Goal: Book appointment/travel/reservation

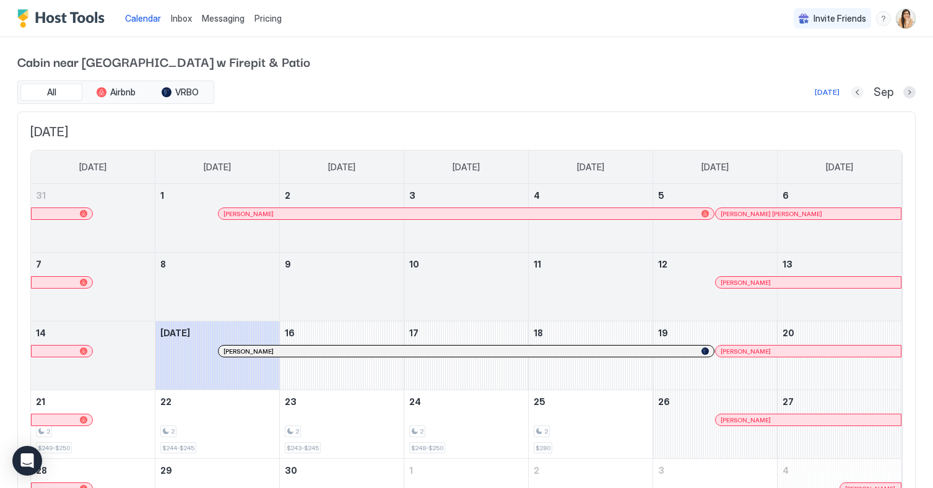
click at [861, 92] on button "Previous month" at bounding box center [858, 92] width 12 height 12
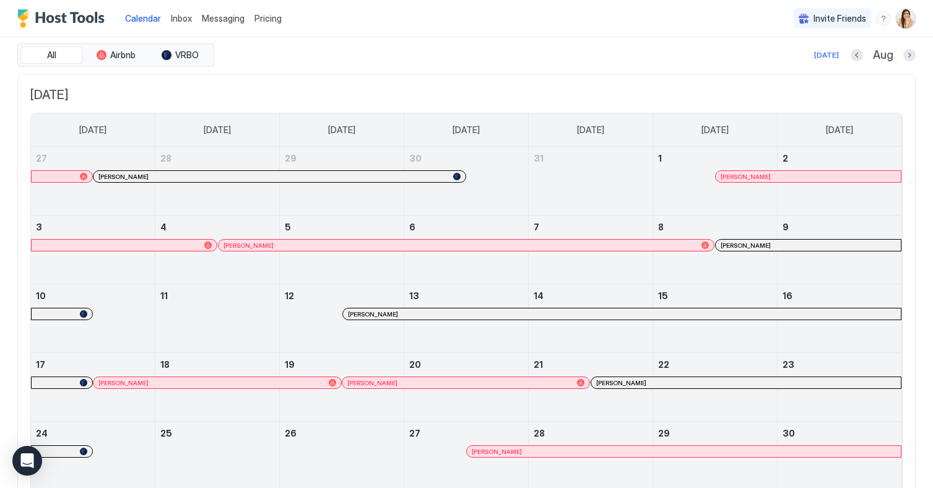
scroll to position [40, 0]
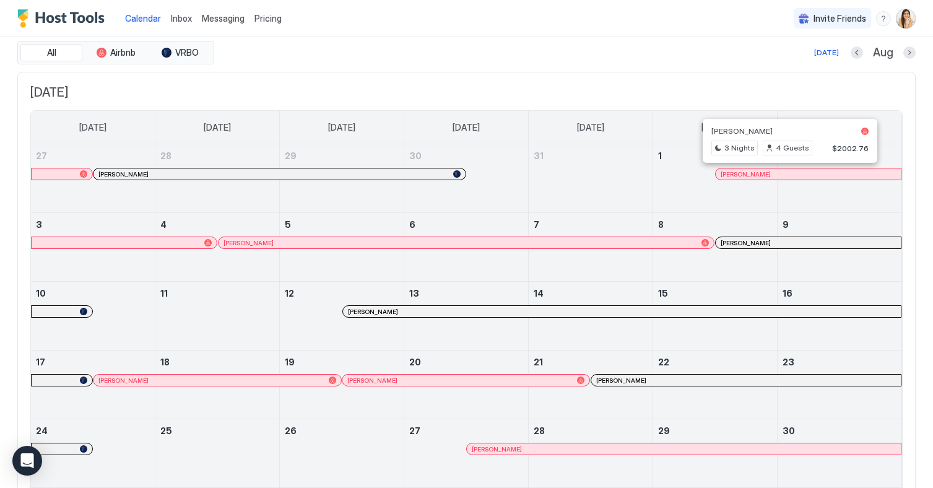
click at [785, 171] on div at bounding box center [785, 174] width 10 height 10
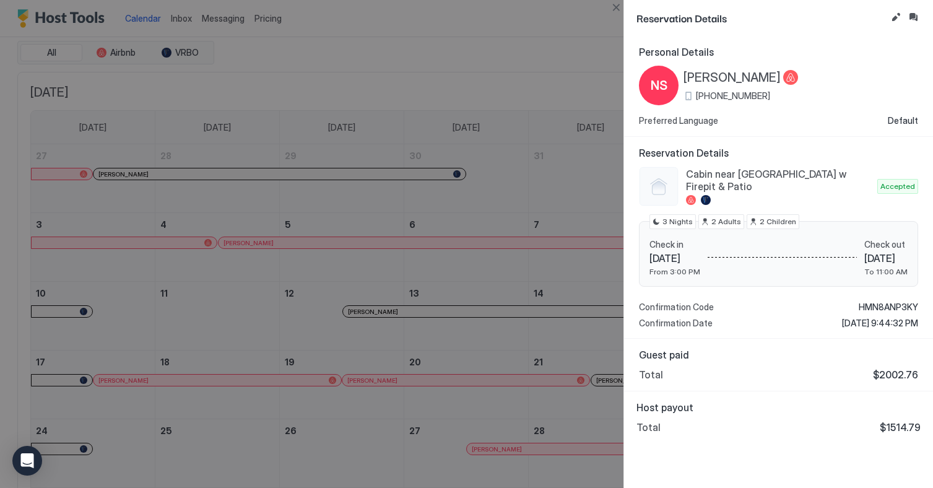
click at [461, 131] on div at bounding box center [466, 244] width 933 height 488
click at [621, 8] on button "Close" at bounding box center [616, 7] width 15 height 15
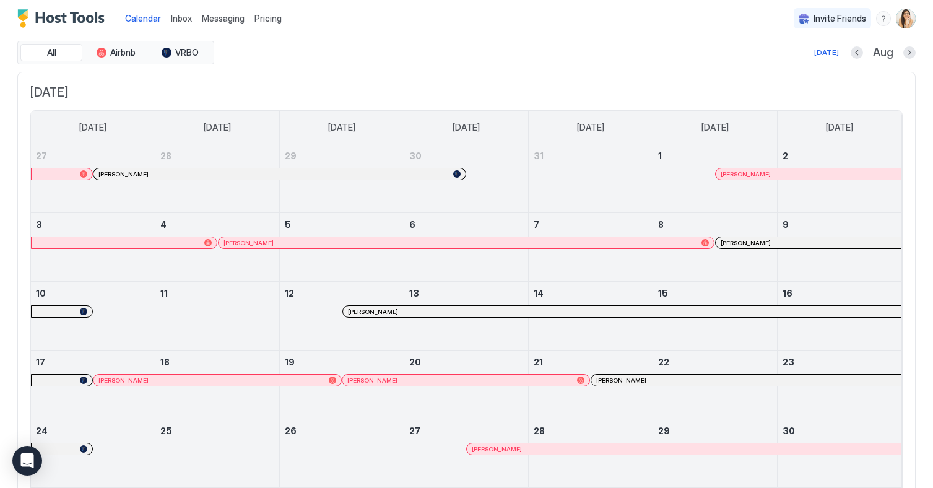
click at [354, 242] on div at bounding box center [354, 243] width 10 height 10
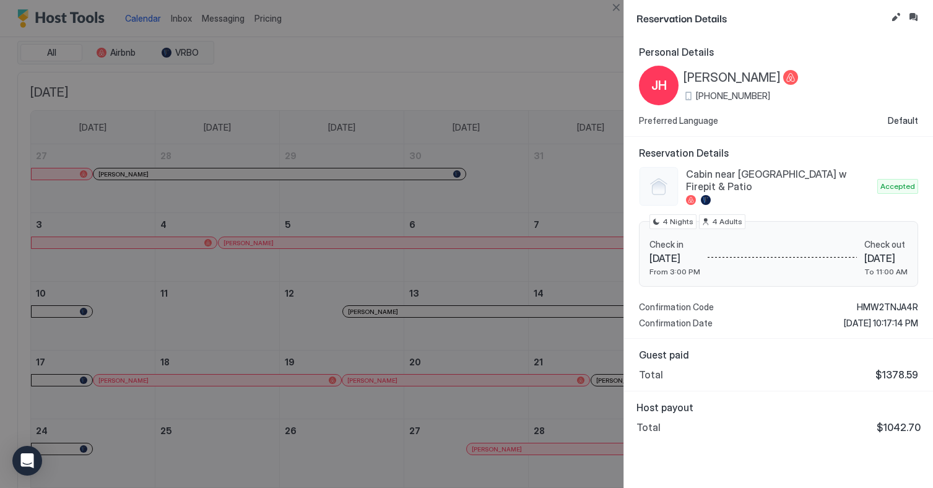
click at [560, 253] on div at bounding box center [466, 244] width 933 height 488
click at [609, 2] on button "Close" at bounding box center [616, 7] width 15 height 15
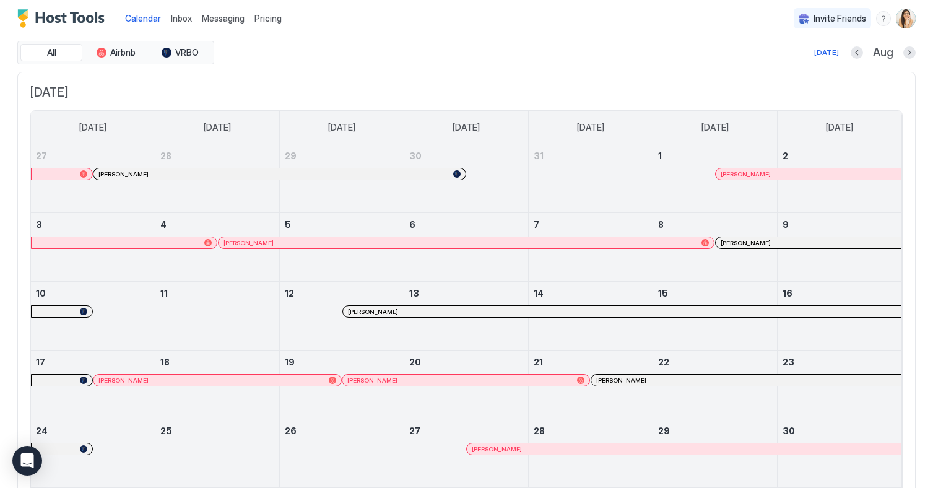
click at [733, 245] on div at bounding box center [733, 243] width 10 height 10
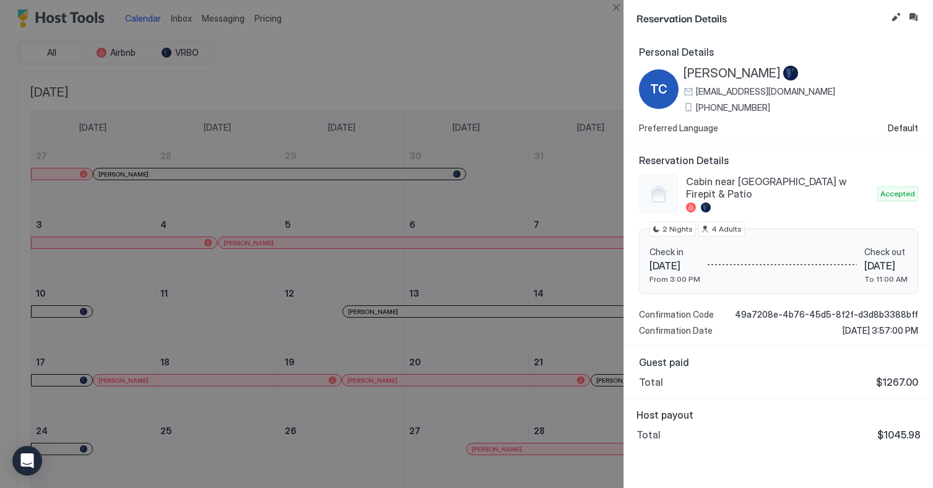
click at [490, 290] on div at bounding box center [466, 244] width 933 height 488
click at [617, 12] on button "Close" at bounding box center [616, 7] width 15 height 15
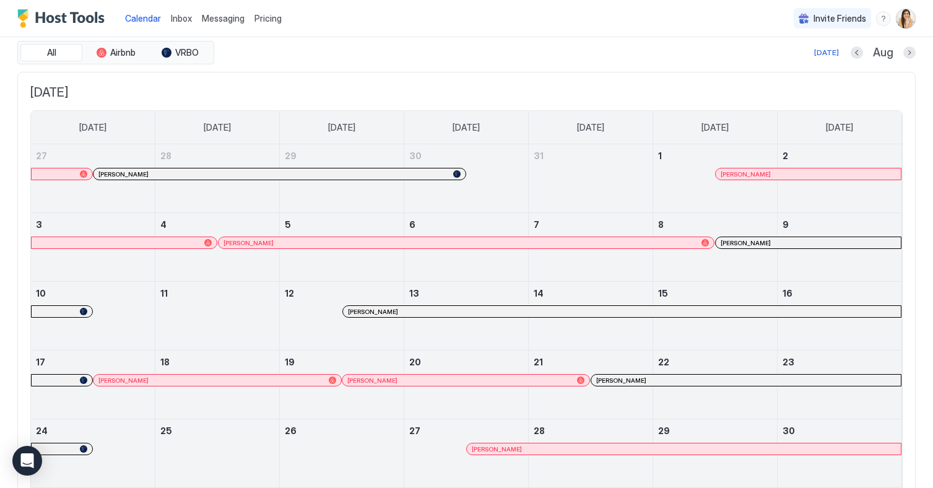
click at [525, 310] on div at bounding box center [525, 312] width 10 height 10
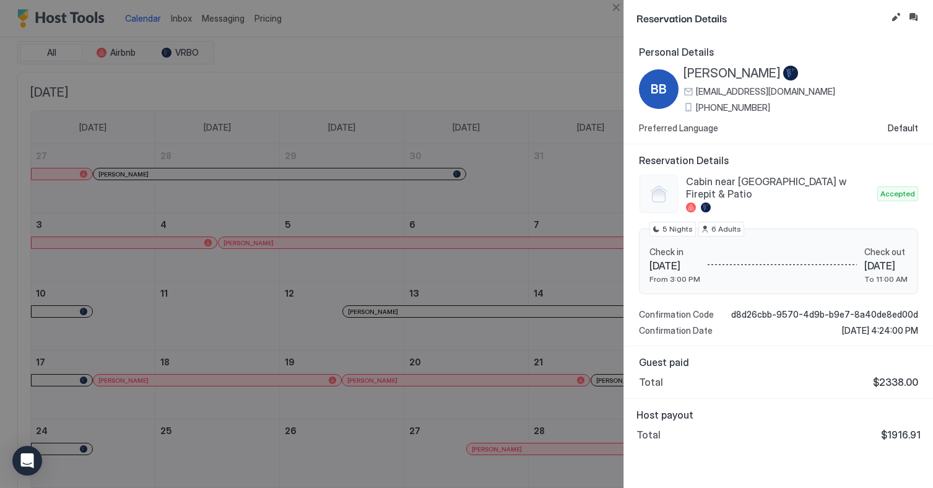
click at [460, 306] on div at bounding box center [466, 244] width 933 height 488
click at [618, 5] on button "Close" at bounding box center [616, 7] width 15 height 15
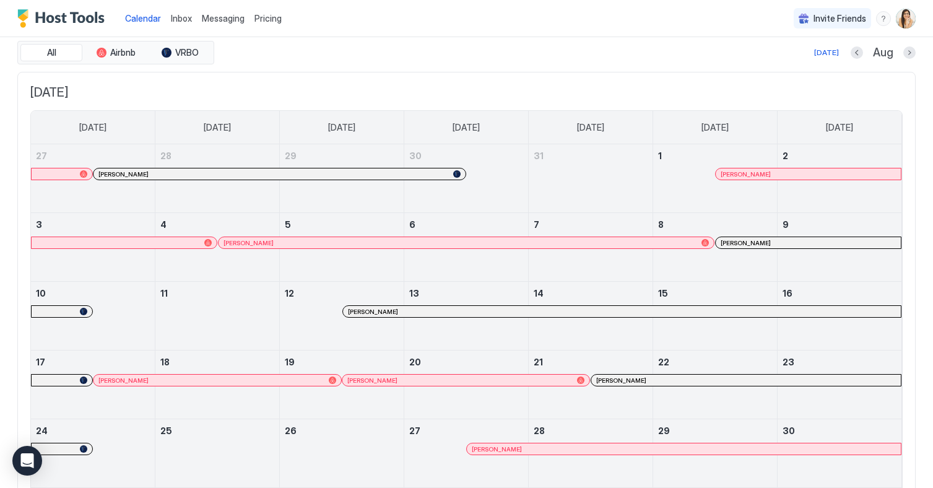
click at [266, 378] on div at bounding box center [266, 380] width 10 height 10
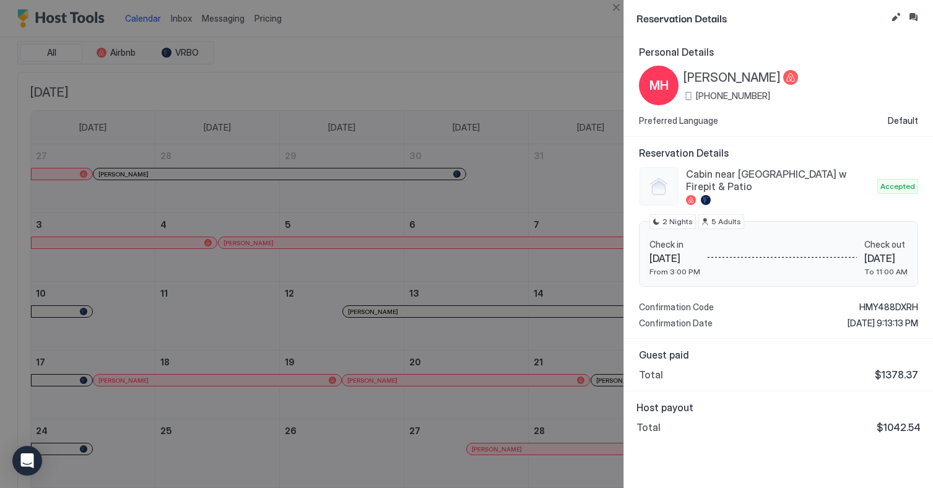
click at [452, 262] on div at bounding box center [466, 244] width 933 height 488
click at [621, 12] on button "Close" at bounding box center [616, 7] width 15 height 15
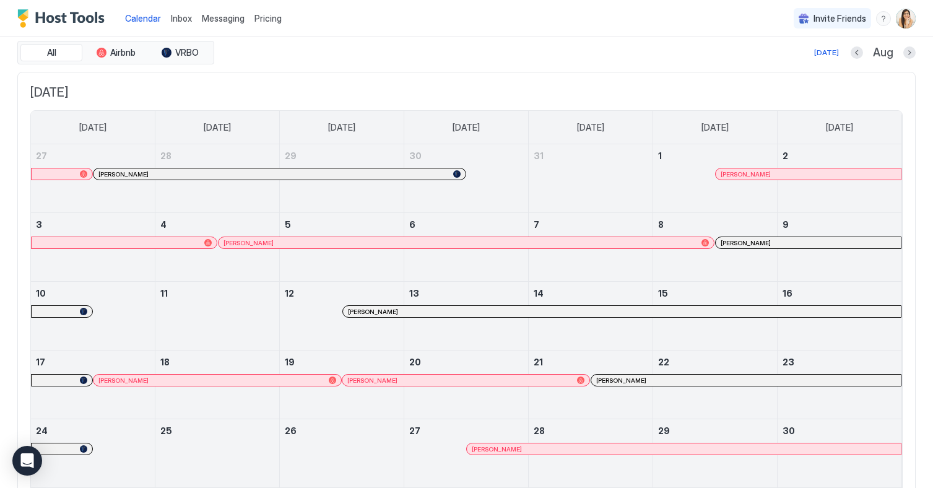
click at [230, 381] on div at bounding box center [230, 380] width 10 height 10
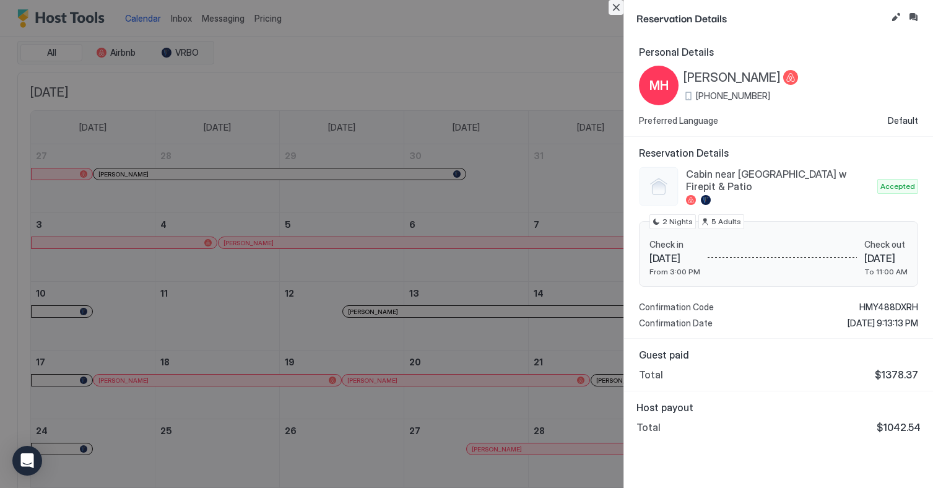
click at [618, 6] on button "Close" at bounding box center [616, 7] width 15 height 15
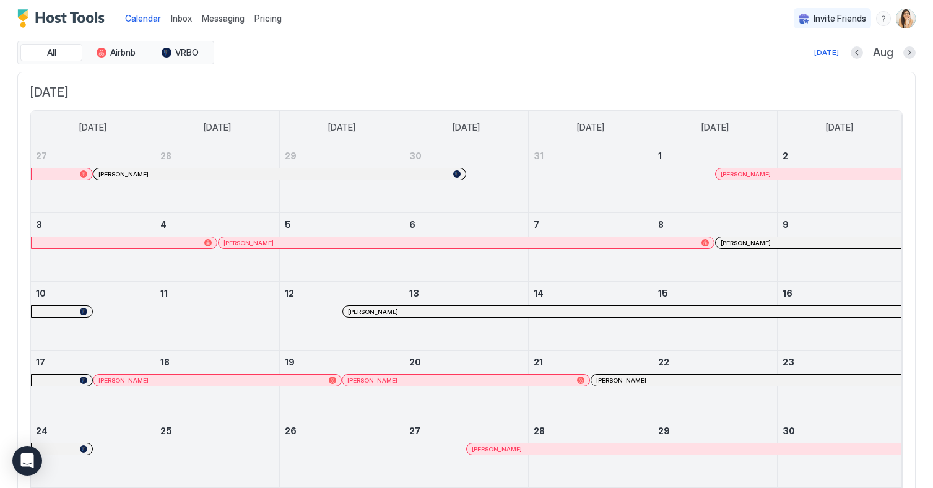
click at [381, 383] on div at bounding box center [382, 380] width 10 height 10
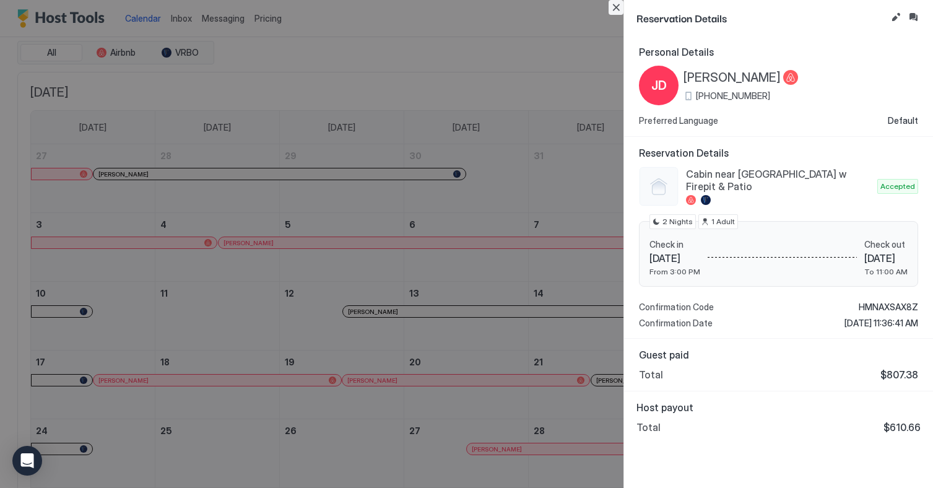
click at [610, 9] on button "Close" at bounding box center [616, 7] width 15 height 15
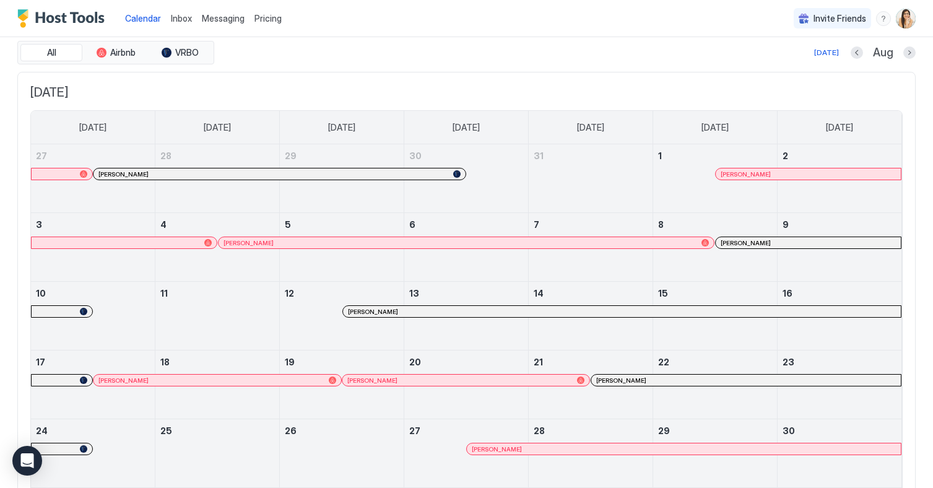
click at [635, 381] on div at bounding box center [635, 380] width 10 height 10
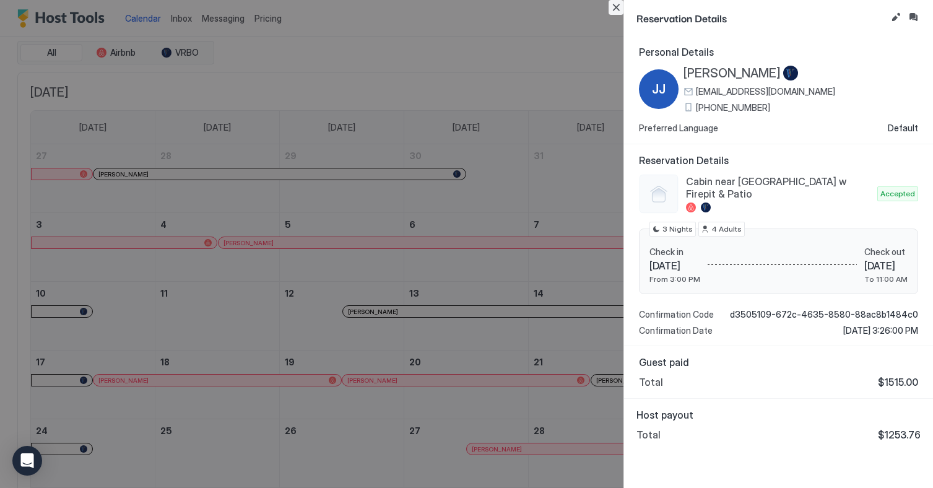
click at [616, 10] on button "Close" at bounding box center [616, 7] width 15 height 15
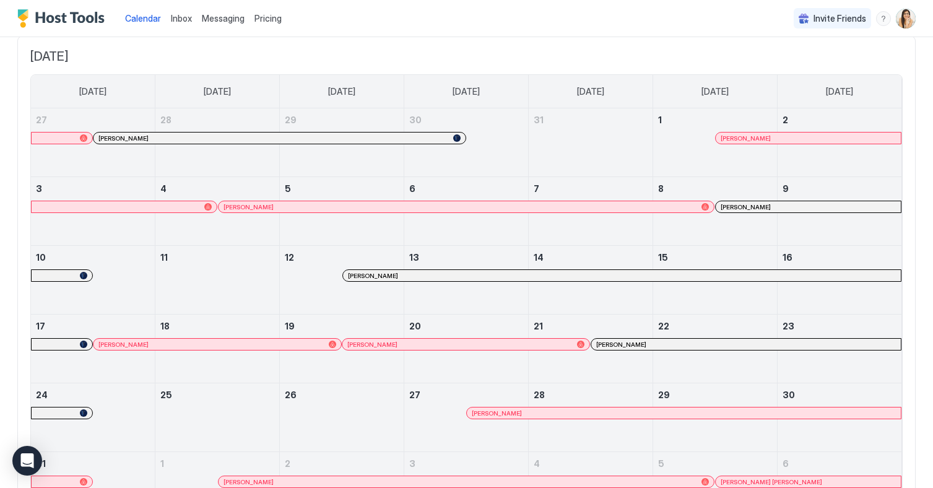
scroll to position [159, 0]
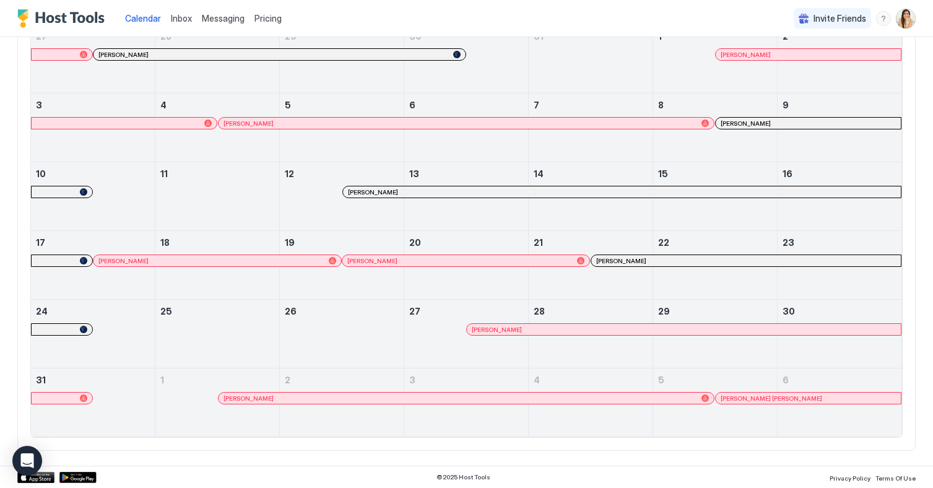
click at [605, 329] on div at bounding box center [606, 329] width 10 height 10
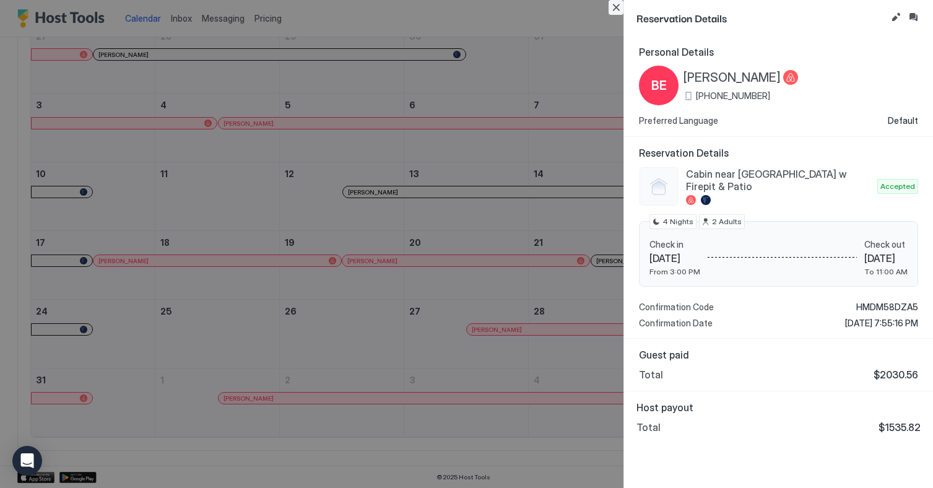
click at [611, 7] on button "Close" at bounding box center [616, 7] width 15 height 15
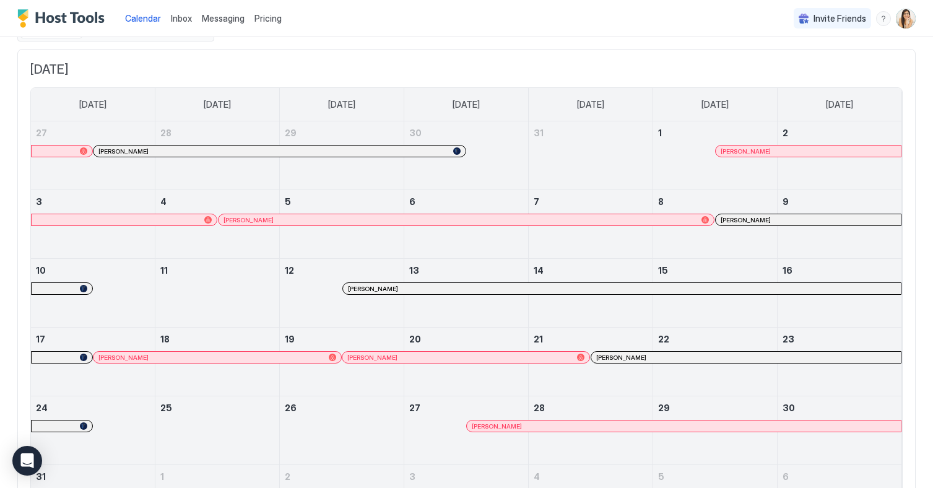
scroll to position [0, 0]
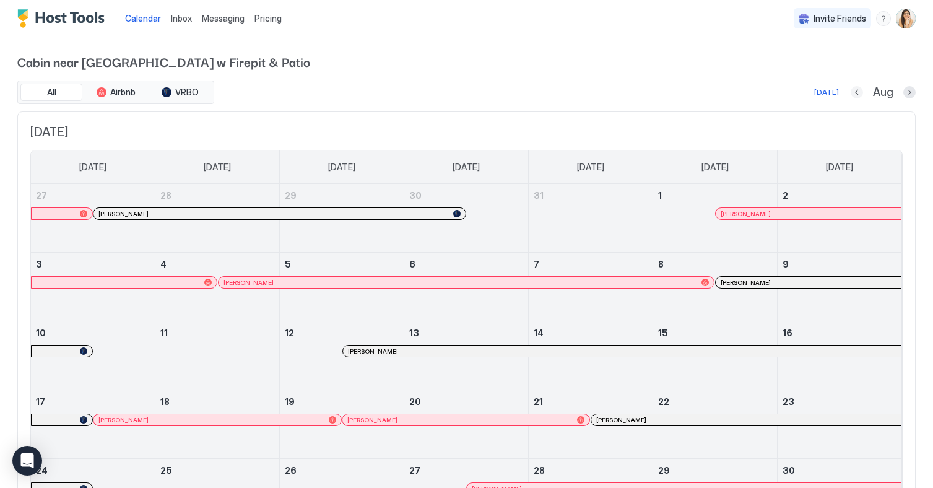
click at [855, 92] on button "Previous month" at bounding box center [857, 92] width 12 height 12
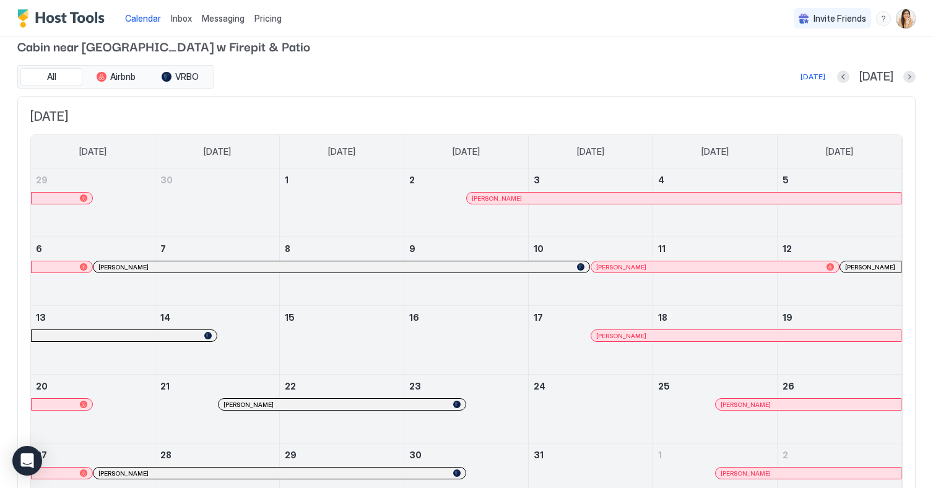
scroll to position [21, 0]
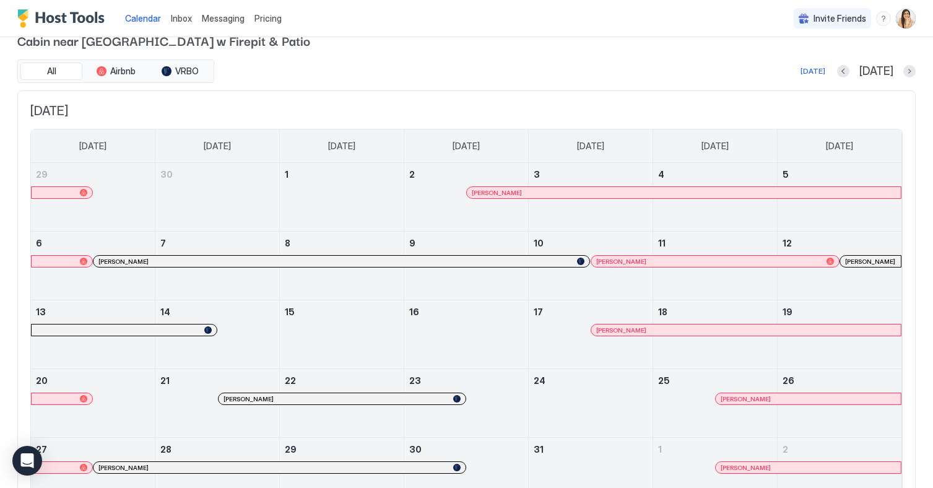
click at [588, 196] on div at bounding box center [588, 193] width 10 height 10
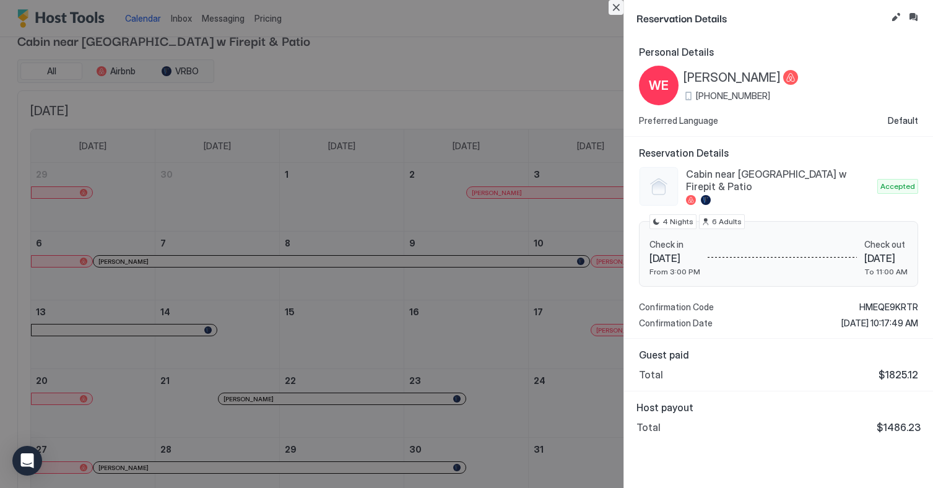
click at [614, 11] on button "Close" at bounding box center [616, 7] width 15 height 15
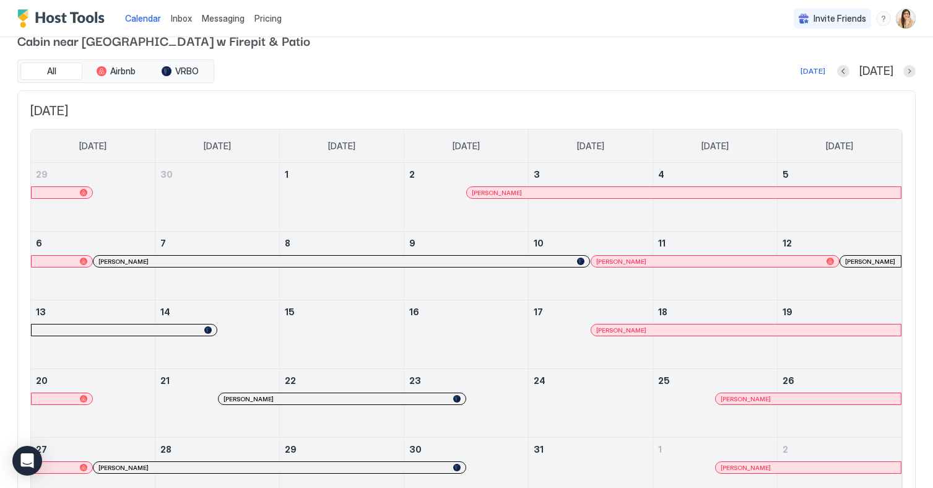
click at [403, 261] on div at bounding box center [403, 261] width 10 height 10
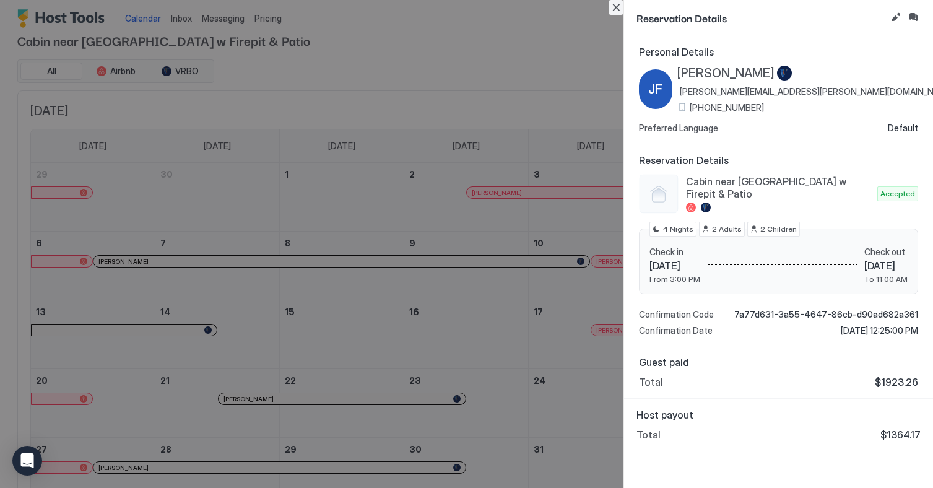
click at [614, 2] on button "Close" at bounding box center [616, 7] width 15 height 15
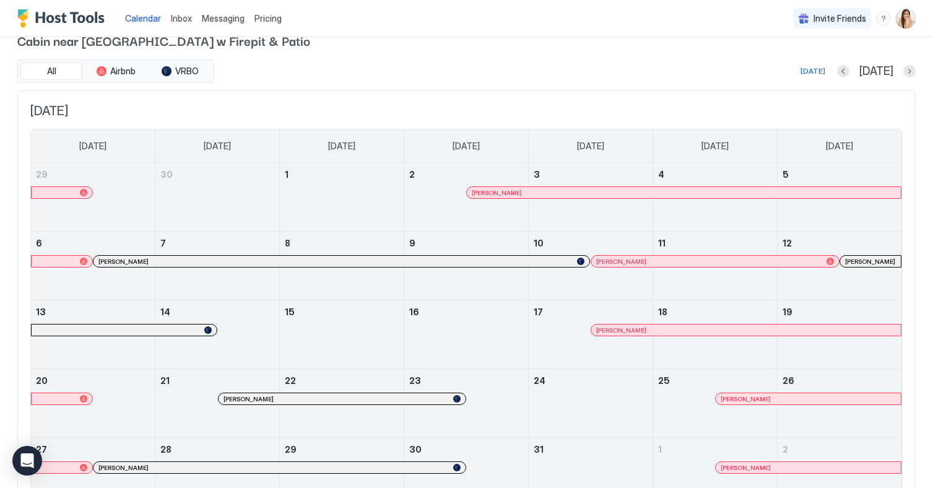
click at [0, 0] on div at bounding box center [0, 0] width 0 height 0
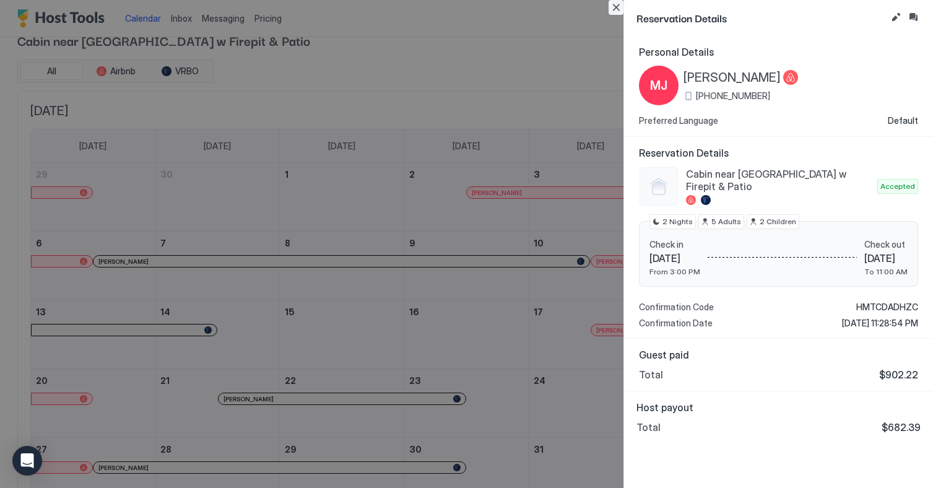
click at [616, 7] on button "Close" at bounding box center [616, 7] width 15 height 15
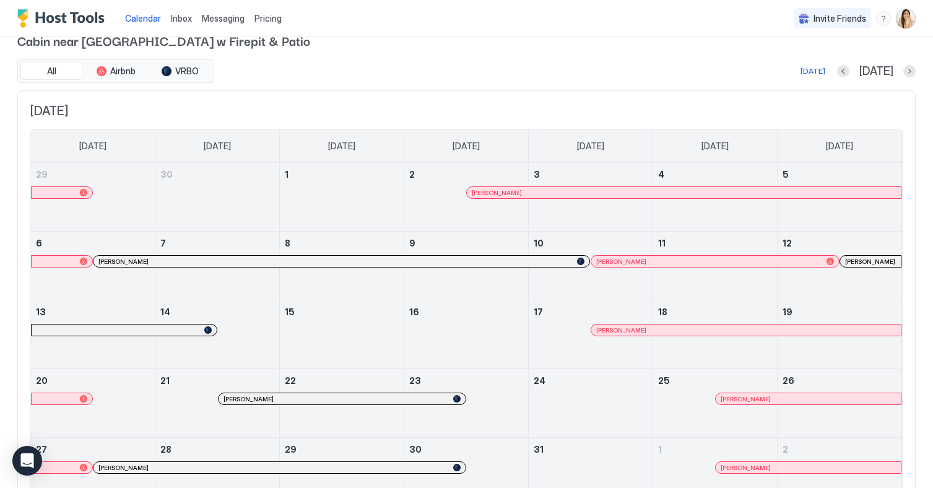
click at [861, 261] on div at bounding box center [861, 261] width 10 height 10
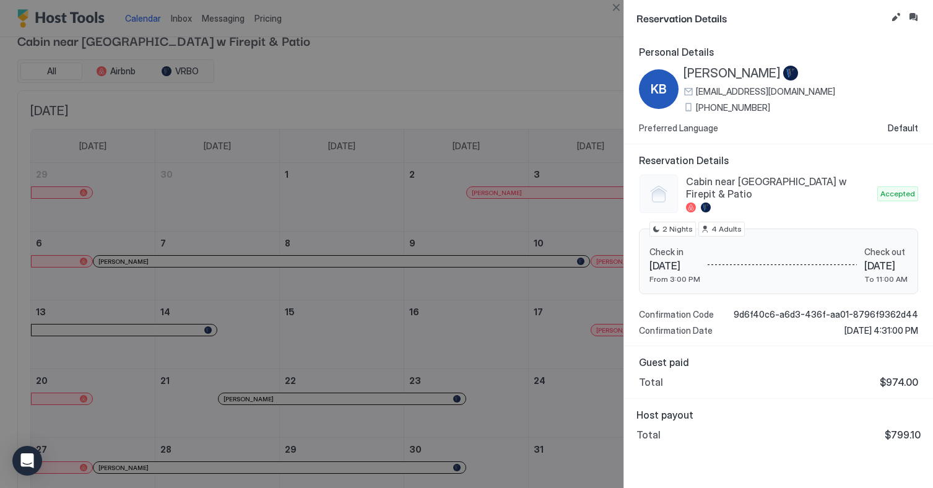
click at [617, 17] on div at bounding box center [466, 244] width 933 height 488
click at [616, 10] on button "Close" at bounding box center [616, 7] width 15 height 15
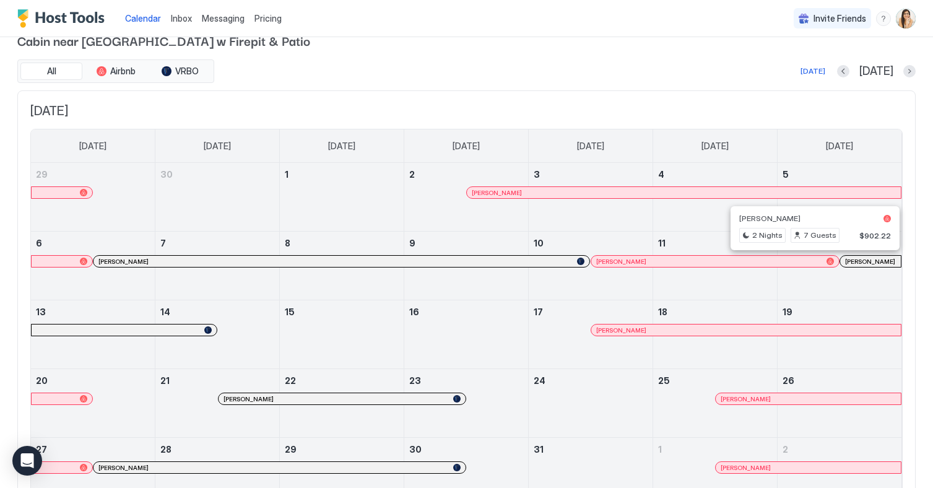
click at [675, 326] on div "[PERSON_NAME]" at bounding box center [746, 330] width 300 height 8
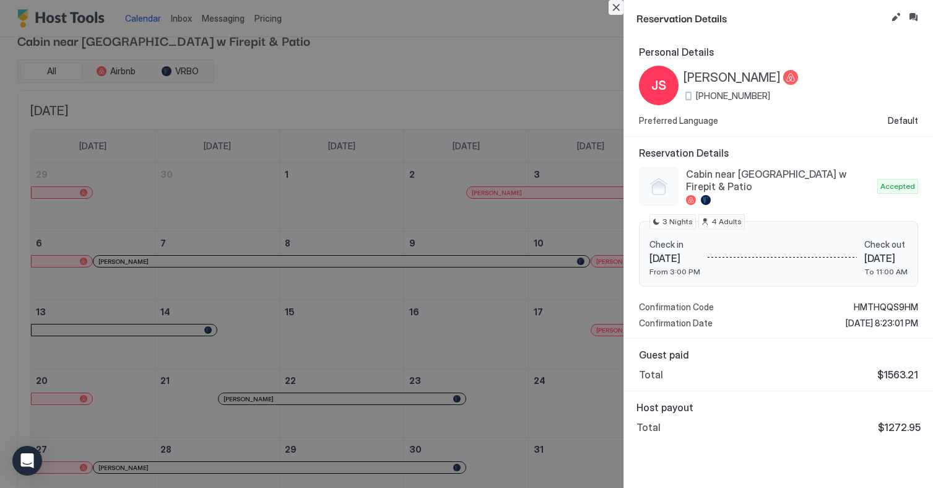
click at [617, 11] on button "Close" at bounding box center [616, 7] width 15 height 15
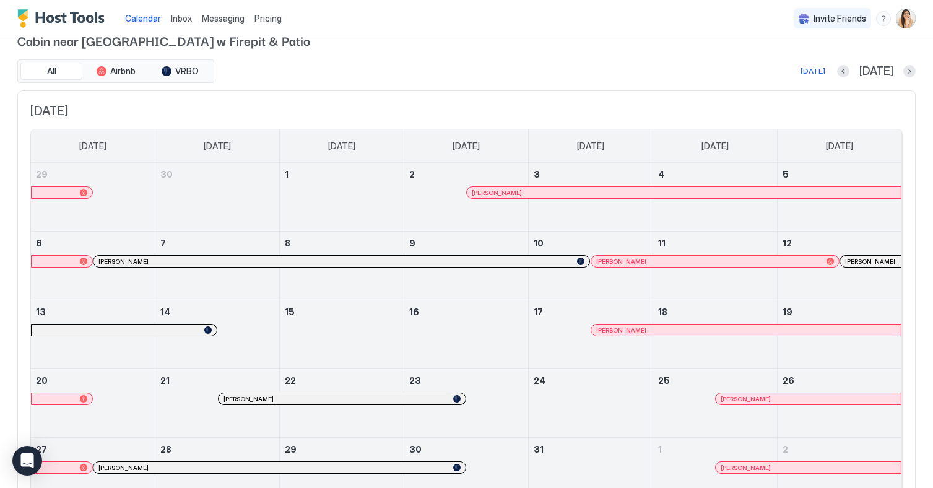
click at [417, 401] on div at bounding box center [417, 399] width 10 height 10
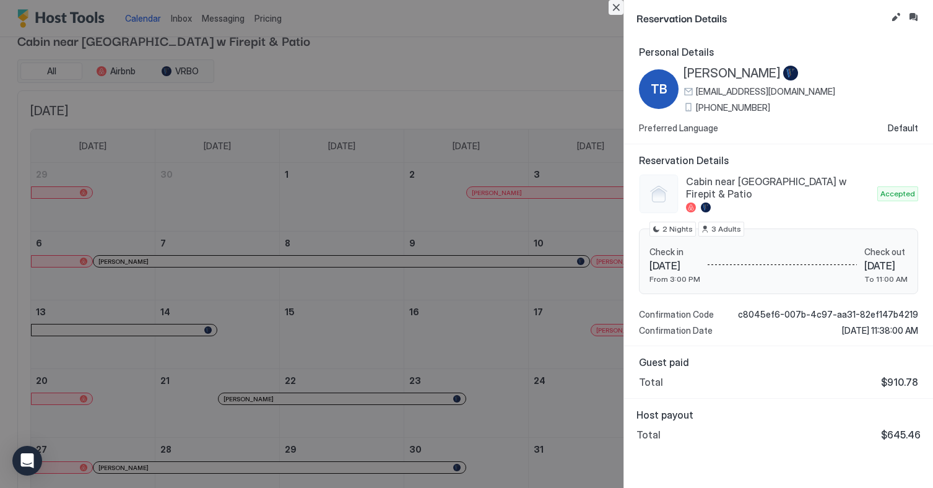
click at [618, 9] on button "Close" at bounding box center [616, 7] width 15 height 15
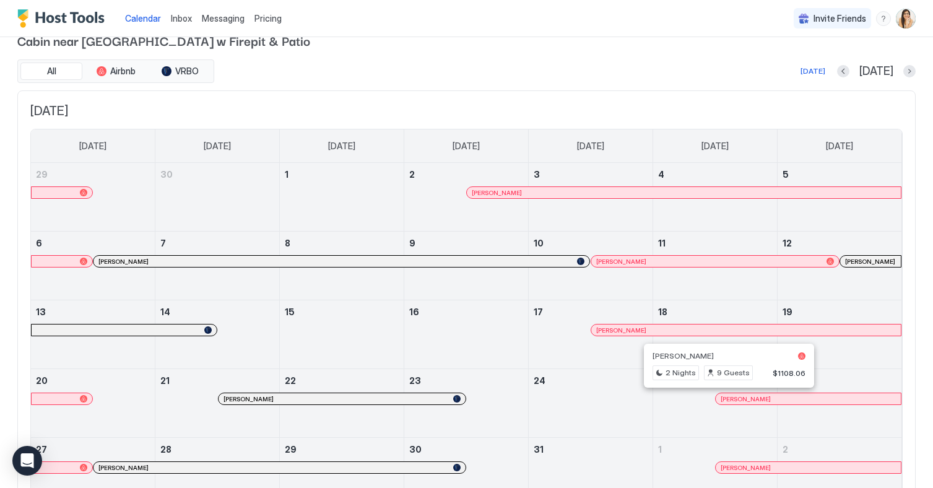
click at [725, 398] on div at bounding box center [725, 399] width 10 height 10
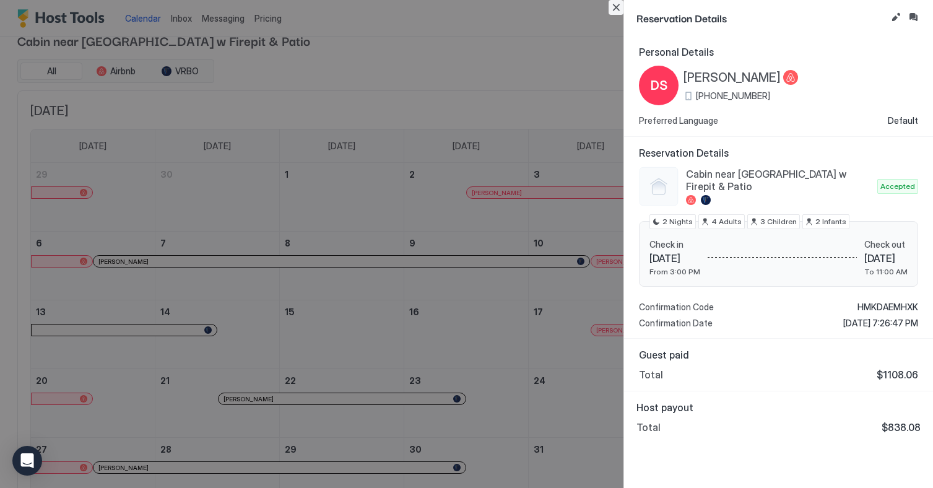
click at [612, 7] on button "Close" at bounding box center [616, 7] width 15 height 15
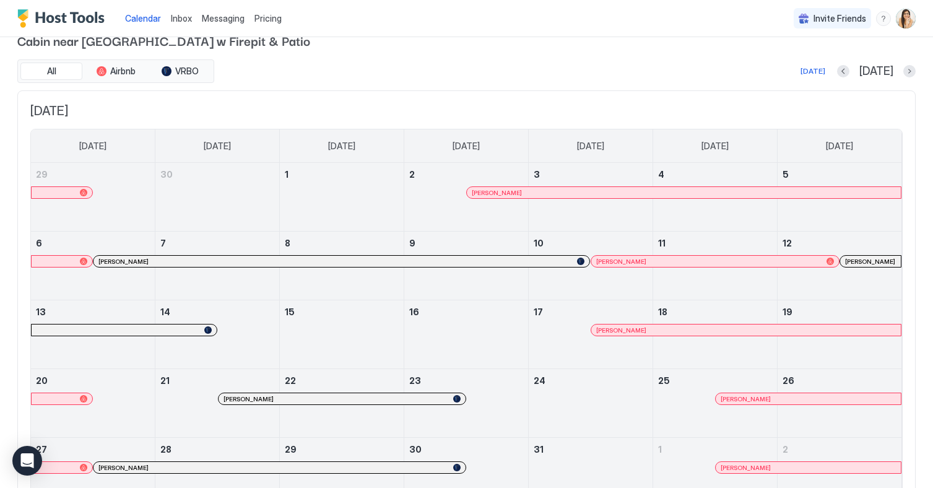
click at [359, 468] on div at bounding box center [360, 468] width 10 height 10
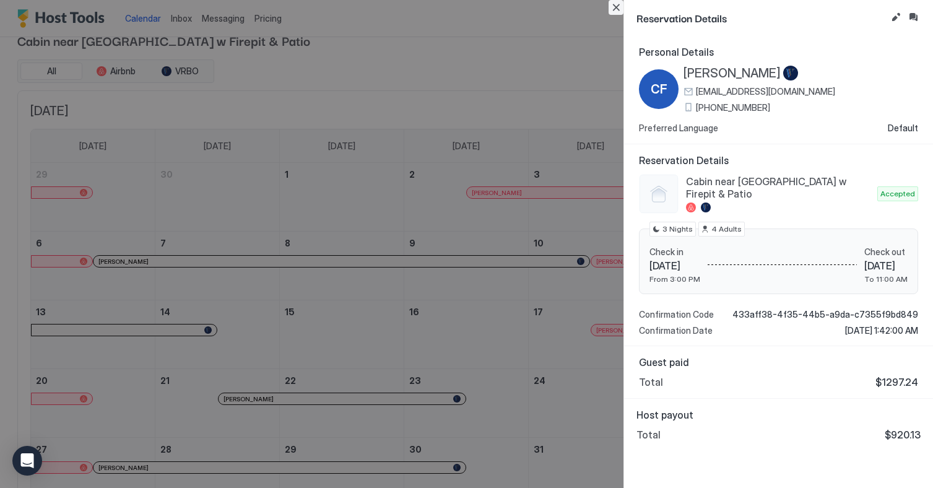
click at [611, 12] on button "Close" at bounding box center [616, 7] width 15 height 15
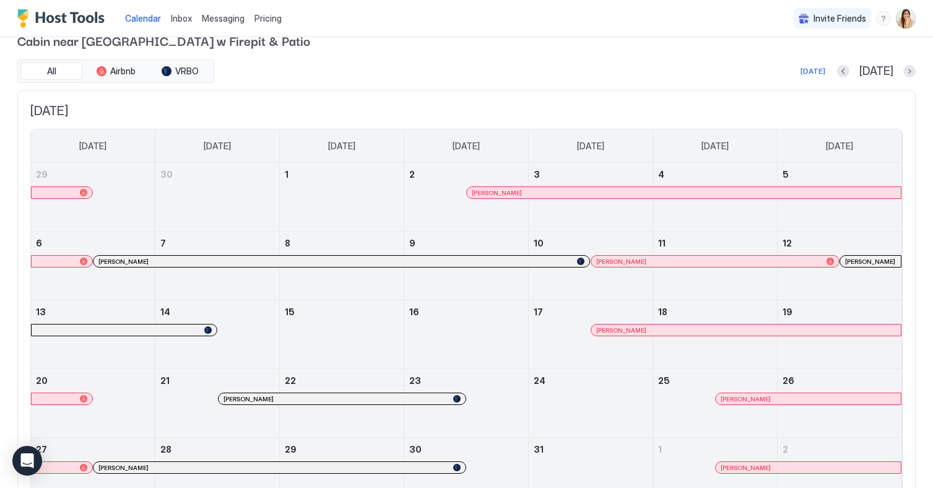
click at [901, 72] on div "[DATE]" at bounding box center [876, 71] width 79 height 14
click at [904, 72] on button "Next month" at bounding box center [910, 71] width 12 height 12
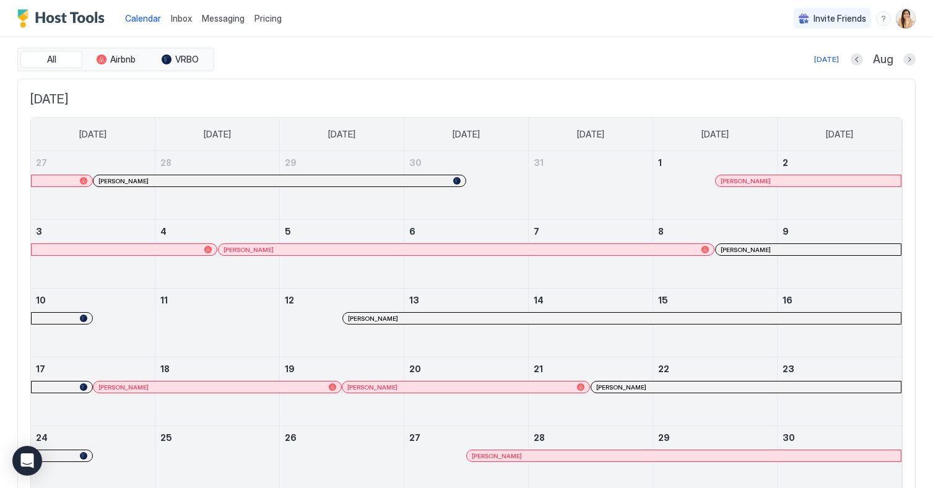
scroll to position [35, 0]
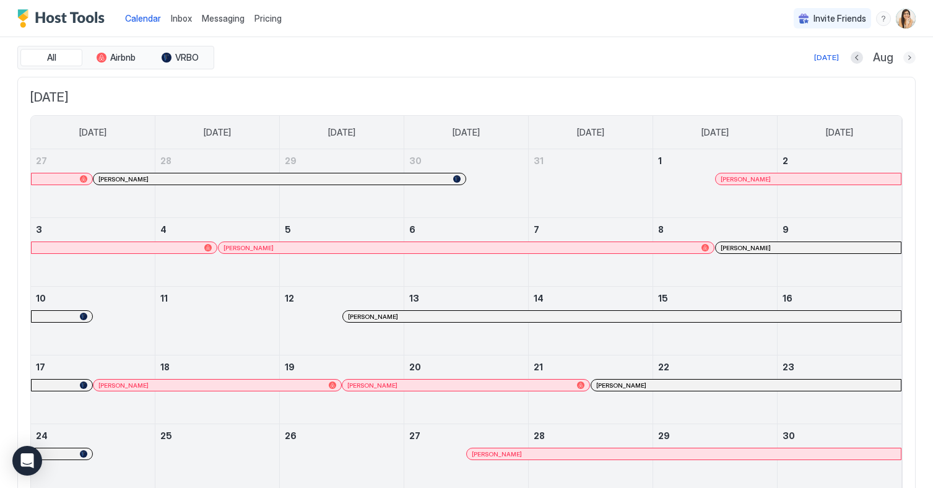
click at [910, 57] on button "Next month" at bounding box center [910, 57] width 12 height 12
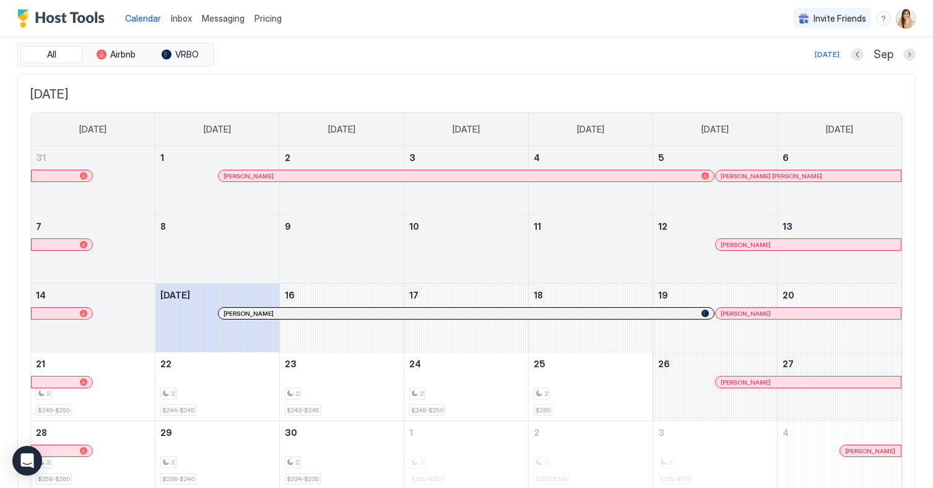
scroll to position [33, 0]
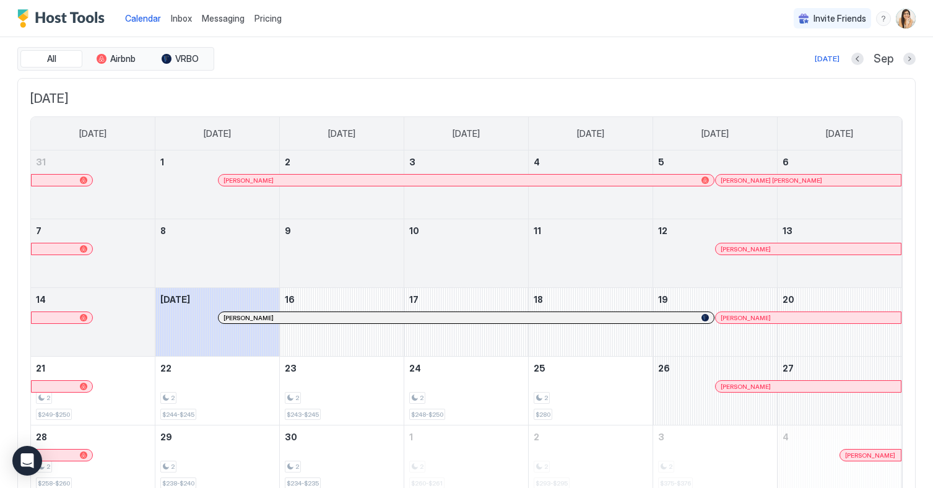
click at [901, 64] on div "Sep" at bounding box center [884, 59] width 64 height 14
click at [907, 59] on button "Next month" at bounding box center [910, 59] width 12 height 12
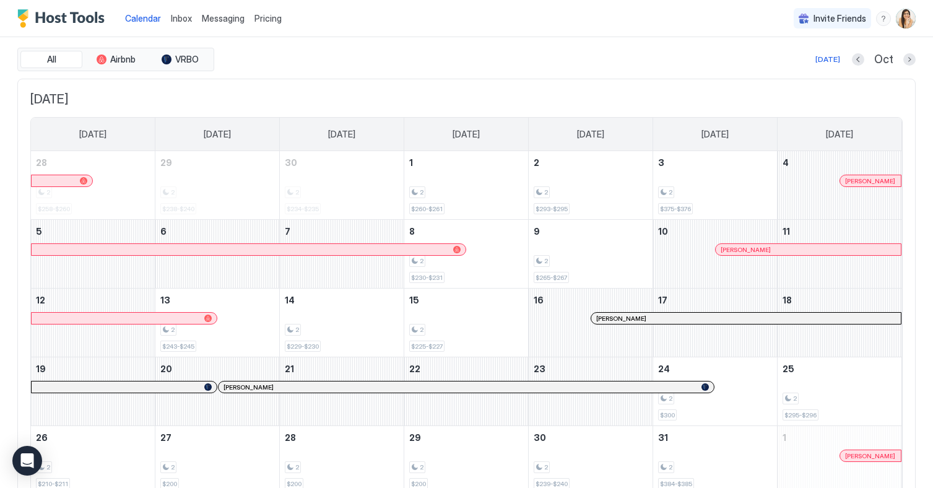
scroll to position [15, 0]
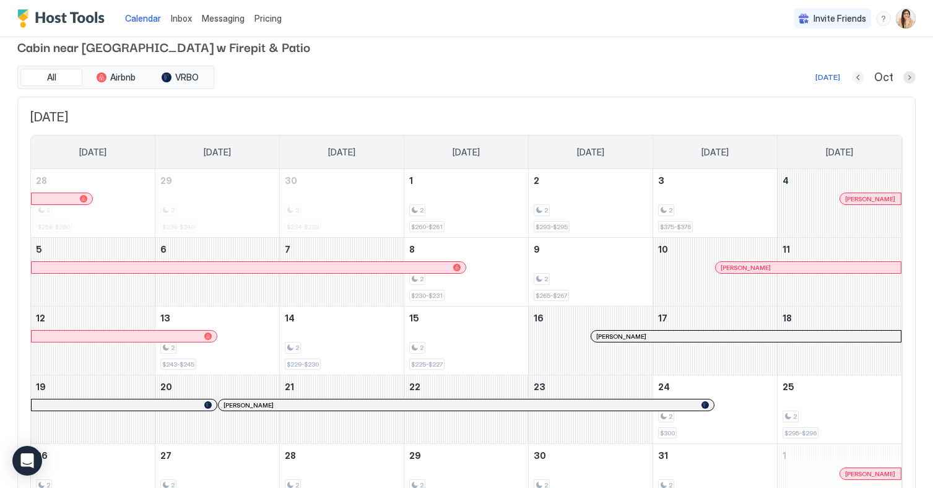
click at [856, 75] on button "Previous month" at bounding box center [858, 77] width 12 height 12
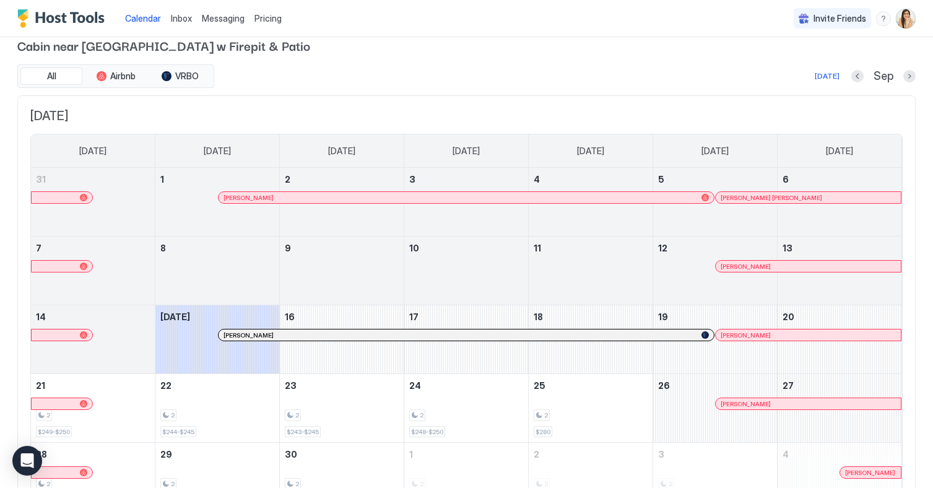
scroll to position [0, 0]
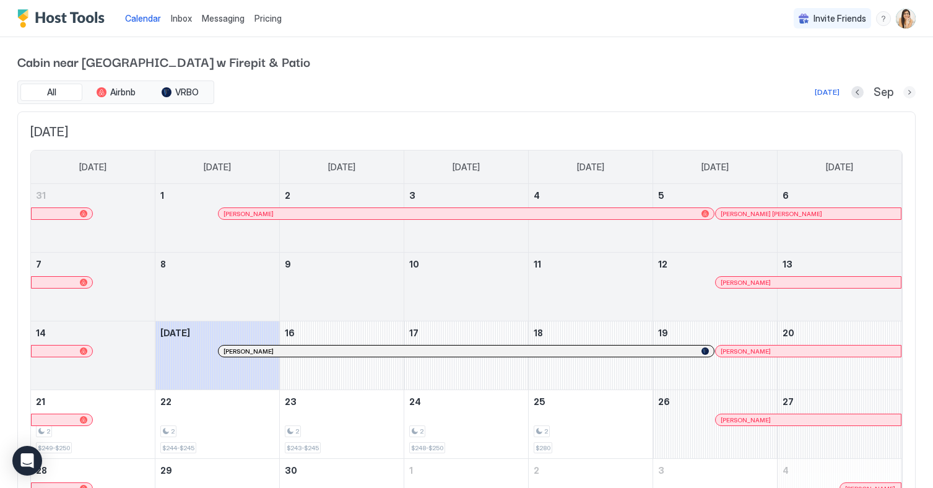
click at [911, 95] on button "Next month" at bounding box center [910, 92] width 12 height 12
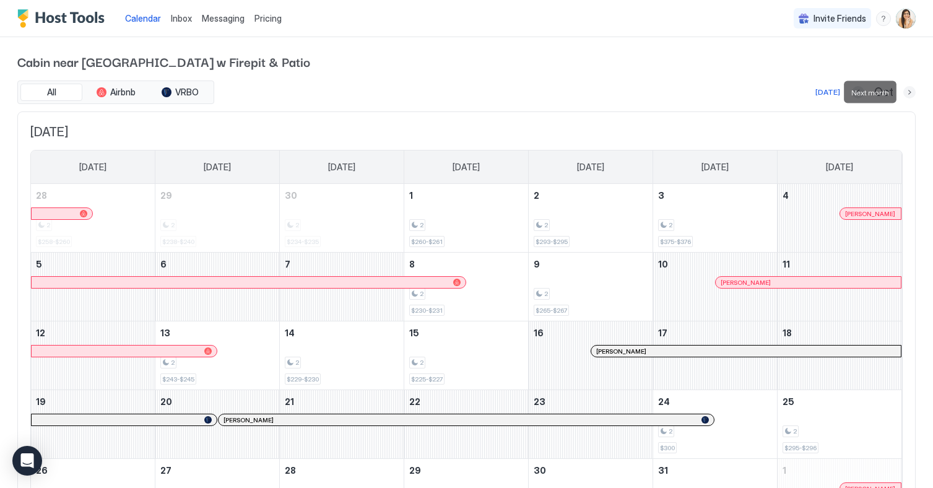
click at [911, 95] on button "Next month" at bounding box center [910, 92] width 12 height 12
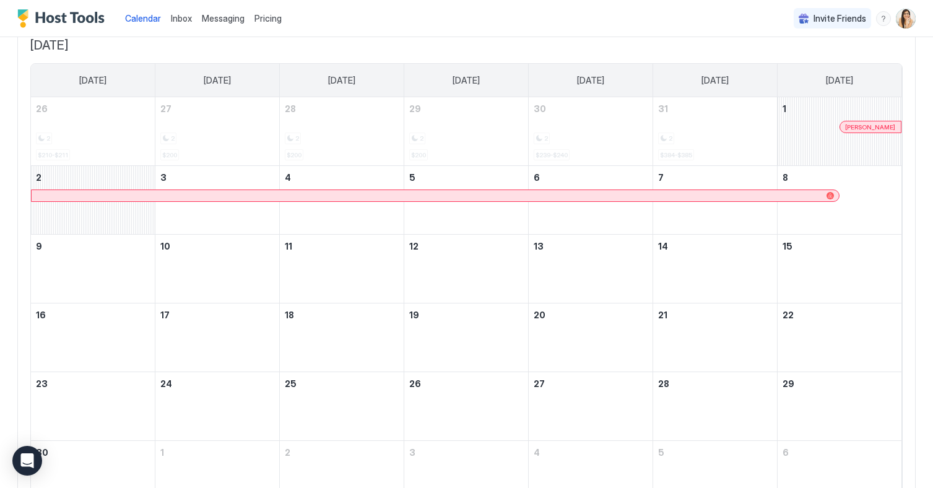
scroll to position [100, 0]
